Goal: Task Accomplishment & Management: Use online tool/utility

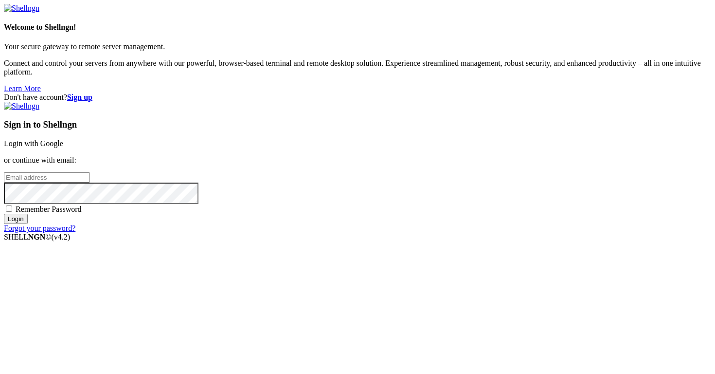
click at [90, 182] on input "email" at bounding box center [47, 177] width 86 height 10
type input "[PERSON_NAME][EMAIL_ADDRESS][DOMAIN_NAME]"
click at [28, 224] on input "Login" at bounding box center [16, 219] width 24 height 10
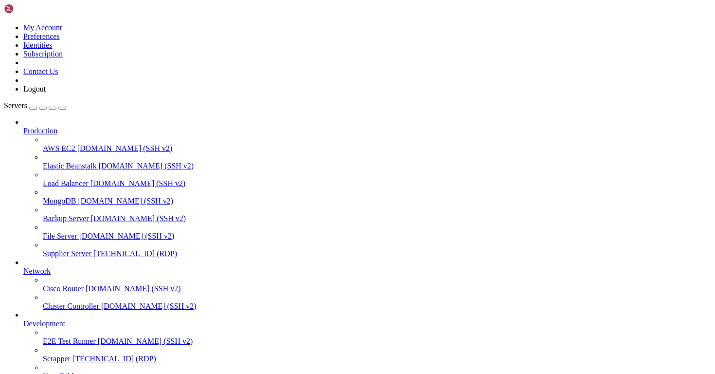
drag, startPoint x: 118, startPoint y: 673, endPoint x: 177, endPoint y: 673, distance: 58.4
